Goal: Communication & Community: Answer question/provide support

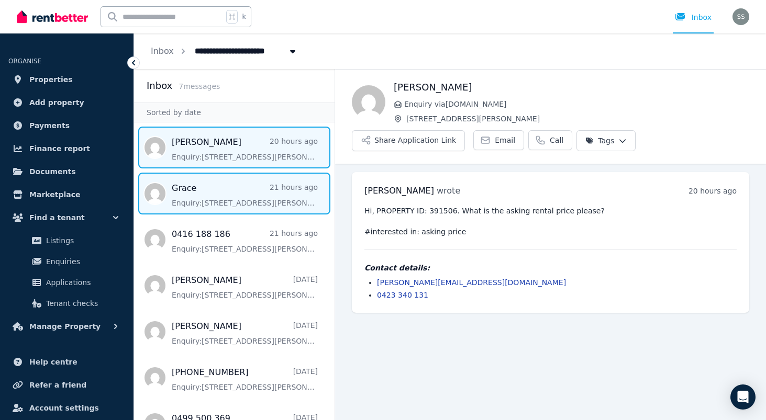
click at [243, 193] on span "Message list" at bounding box center [234, 194] width 201 height 42
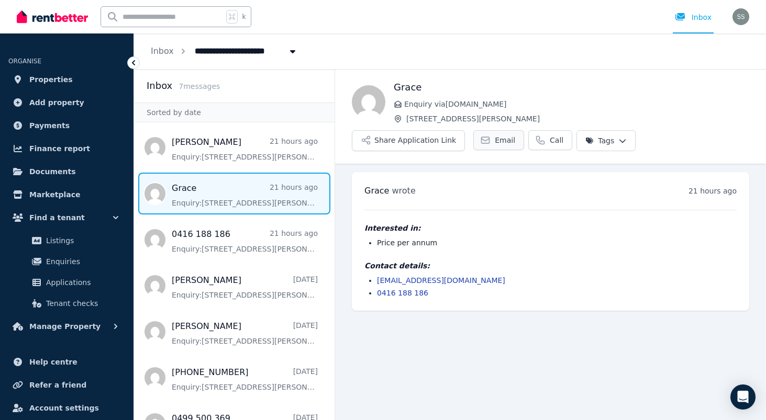
click at [497, 137] on span "Email" at bounding box center [505, 140] width 20 height 10
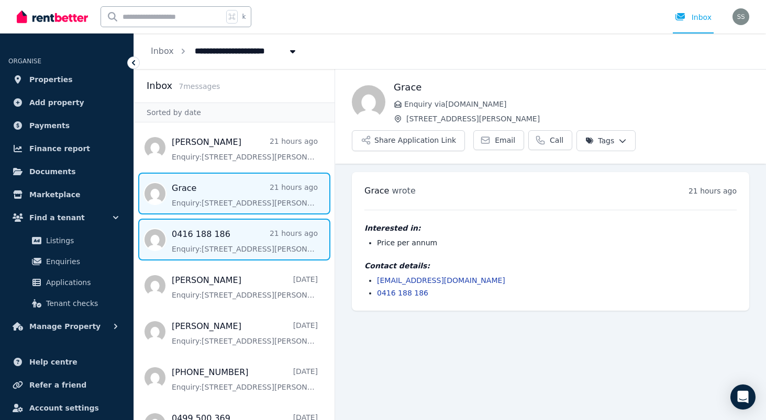
click at [214, 243] on span "Message list" at bounding box center [234, 240] width 201 height 42
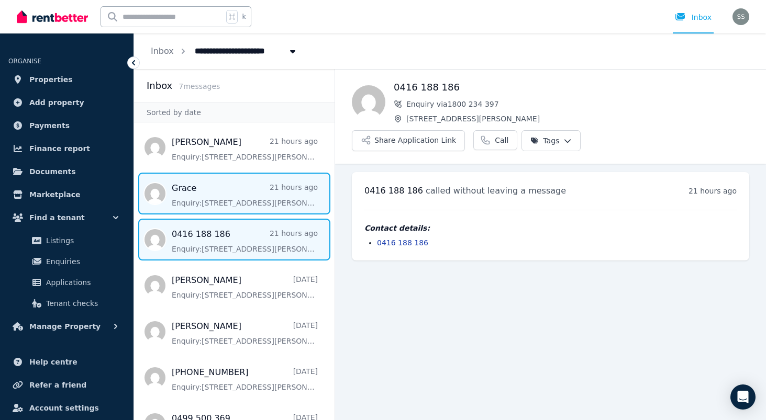
click at [246, 202] on span "Message list" at bounding box center [234, 194] width 201 height 42
